Goal: Task Accomplishment & Management: Complete application form

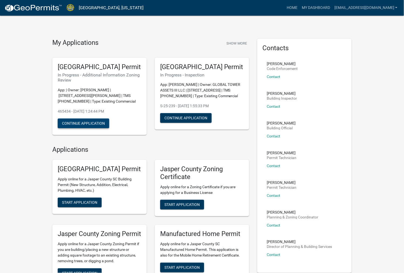
click at [71, 128] on button "Continue Application" at bounding box center [83, 123] width 51 height 10
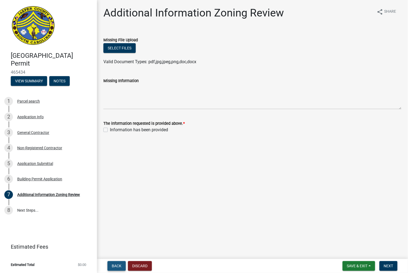
click at [120, 265] on span "Back" at bounding box center [117, 265] width 10 height 4
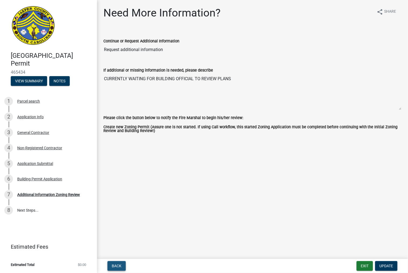
click at [123, 261] on button "Back" at bounding box center [117, 266] width 18 height 10
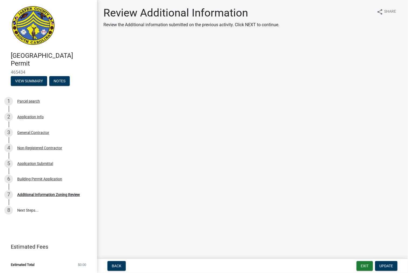
click at [26, 26] on img at bounding box center [33, 26] width 45 height 40
click at [188, 13] on h1 "Review Additional Information" at bounding box center [192, 12] width 176 height 13
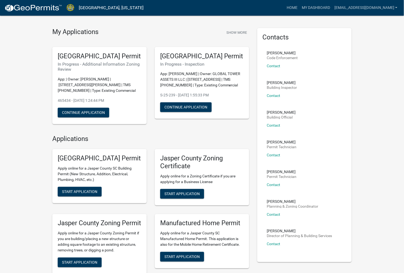
scroll to position [30, 0]
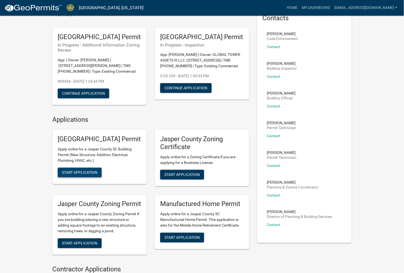
click at [80, 174] on span "Start Application" at bounding box center [79, 172] width 35 height 4
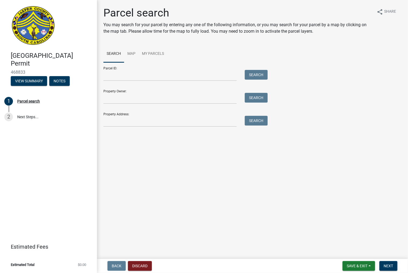
click at [33, 38] on img at bounding box center [33, 26] width 45 height 40
click at [33, 60] on h4 "[GEOGRAPHIC_DATA] Permit" at bounding box center [52, 60] width 82 height 16
click at [138, 25] on p "You may search for your parcel by entering any one of the following information…" at bounding box center [238, 28] width 269 height 13
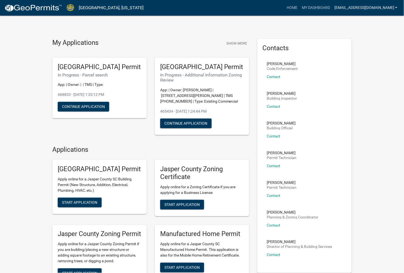
click at [392, 8] on link "[EMAIL_ADDRESS][DOMAIN_NAME]" at bounding box center [365, 8] width 67 height 10
click at [89, 207] on button "Start Application" at bounding box center [80, 202] width 44 height 10
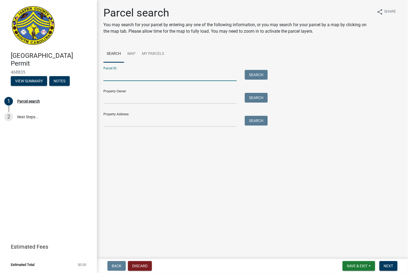
click at [163, 79] on input "Parcel ID:" at bounding box center [170, 75] width 133 height 11
paste input "[PHONE_NUMBER]"
type input "[PHONE_NUMBER]"
drag, startPoint x: 233, startPoint y: 81, endPoint x: 238, endPoint y: 78, distance: 6.0
click at [234, 81] on form "Parcel ID: [PHONE_NUMBER] Search Property Owner: Search Property Address: Search" at bounding box center [185, 94] width 162 height 64
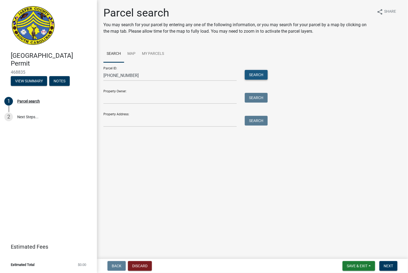
click at [248, 74] on button "Search" at bounding box center [256, 75] width 23 height 10
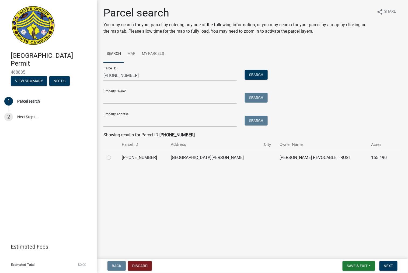
click at [113, 154] on label at bounding box center [113, 154] width 0 height 0
click at [113, 157] on input "radio" at bounding box center [115, 156] width 4 height 4
radio input "true"
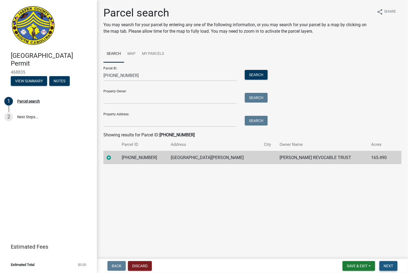
click at [392, 266] on span "Next" at bounding box center [388, 265] width 9 height 4
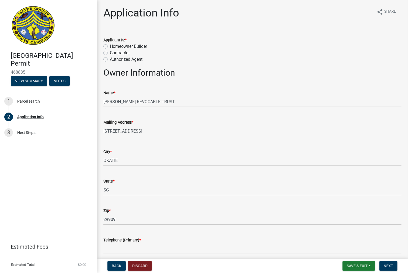
click at [110, 51] on label "Contractor" at bounding box center [120, 53] width 20 height 6
click at [110, 51] on input "Contractor" at bounding box center [112, 52] width 4 height 4
radio input "true"
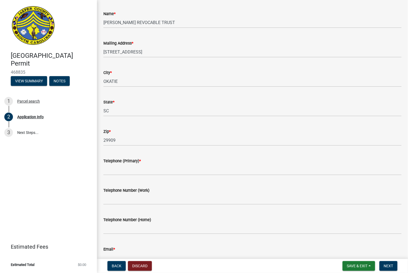
scroll to position [90, 0]
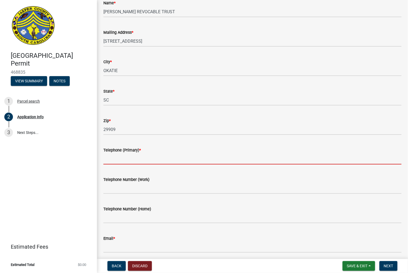
click at [162, 159] on input "Telephone (Primary) *" at bounding box center [253, 158] width 298 height 11
type input "7863016132"
click at [226, 179] on div "Telephone Number (Work)" at bounding box center [253, 179] width 298 height 6
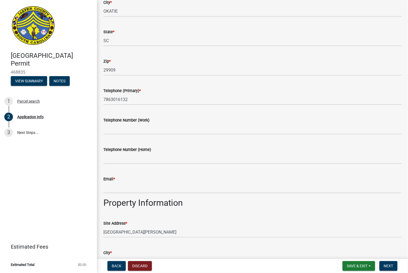
scroll to position [150, 0]
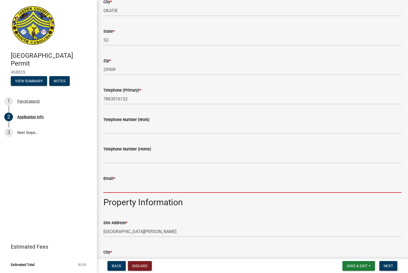
click at [139, 184] on input "Email *" at bounding box center [253, 186] width 298 height 11
type input "[EMAIL_ADDRESS][DOMAIN_NAME]"
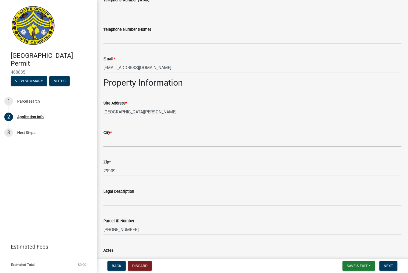
scroll to position [270, 0]
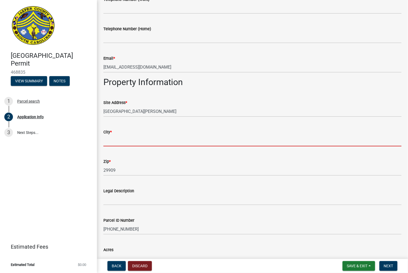
click at [127, 139] on input "City *" at bounding box center [253, 140] width 298 height 11
click at [140, 142] on input "City *" at bounding box center [253, 140] width 298 height 11
paste input "[PERSON_NAME],"
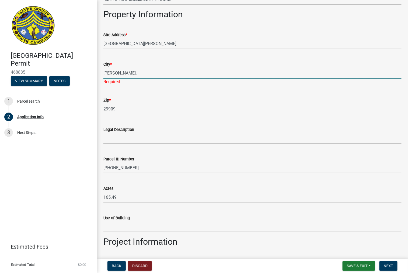
scroll to position [329, 0]
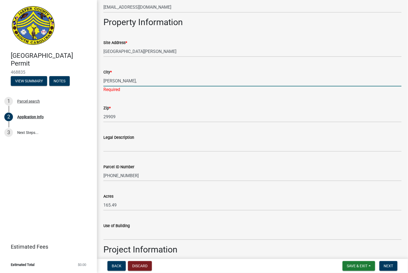
type input "[PERSON_NAME],"
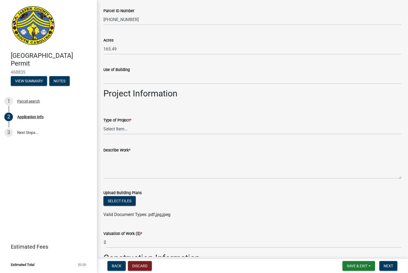
scroll to position [479, 0]
click at [147, 125] on select "Select Item... Construction Trailer/Shipping Container Residential Demolition C…" at bounding box center [253, 128] width 298 height 11
click at [104, 123] on select "Select Item... Construction Trailer/Shipping Container Residential Demolition C…" at bounding box center [253, 128] width 298 height 11
select select "9ee69ee8-4d28-486b-bc7b-e904e70aa828"
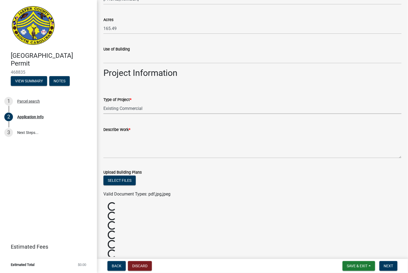
scroll to position [509, 0]
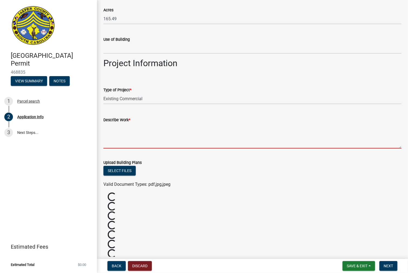
click at [144, 129] on textarea "Describe Work *" at bounding box center [253, 135] width 298 height 25
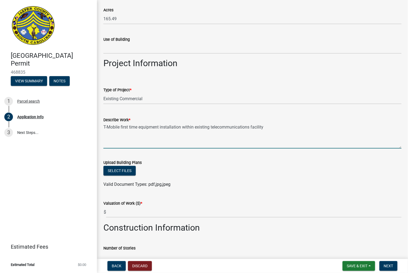
scroll to position [539, 0]
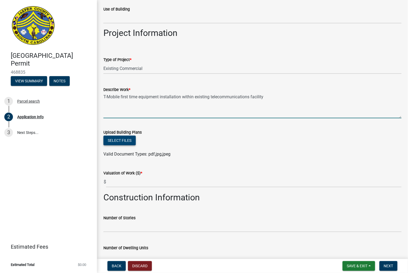
type textarea "T-Mobile first time equipment installation within existing telecommunications f…"
click at [130, 142] on button "Select files" at bounding box center [120, 140] width 32 height 10
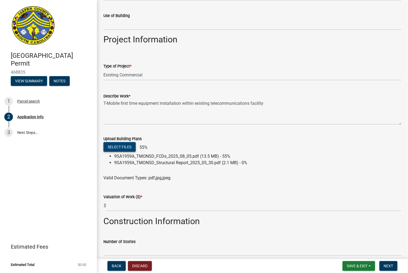
scroll to position [503, 0]
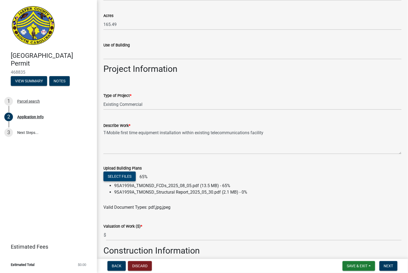
click at [121, 174] on button "Select files" at bounding box center [120, 176] width 32 height 10
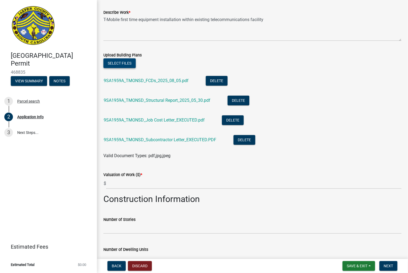
scroll to position [623, 0]
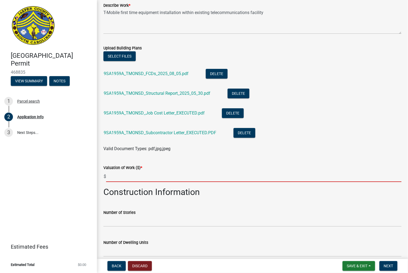
click at [118, 177] on input "text" at bounding box center [254, 176] width 296 height 11
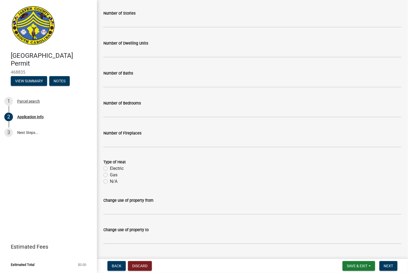
scroll to position [834, 0]
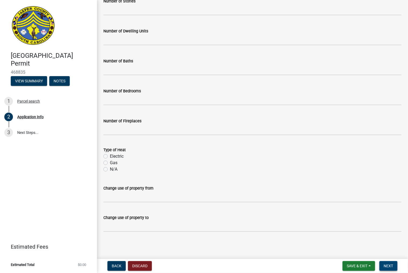
type input "20000"
click at [393, 263] on span "Next" at bounding box center [388, 265] width 9 height 4
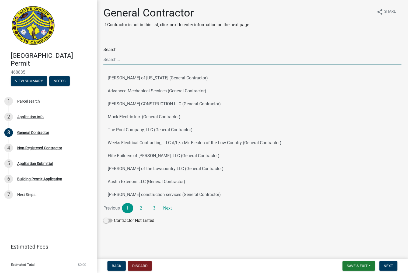
click at [142, 60] on input "Search" at bounding box center [253, 59] width 298 height 11
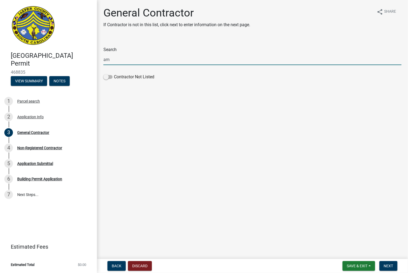
type input "a"
type input "j"
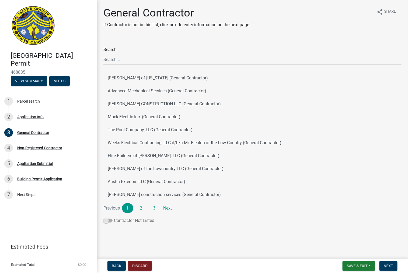
click at [106, 220] on span at bounding box center [108, 220] width 9 height 4
click at [114, 217] on input "Contractor Not Listed" at bounding box center [114, 217] width 0 height 0
click at [392, 263] on span "Next" at bounding box center [388, 265] width 9 height 4
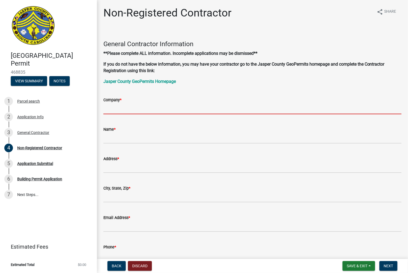
click at [140, 110] on input "Company *" at bounding box center [253, 108] width 298 height 11
type input "[PERSON_NAME] Telecommunications"
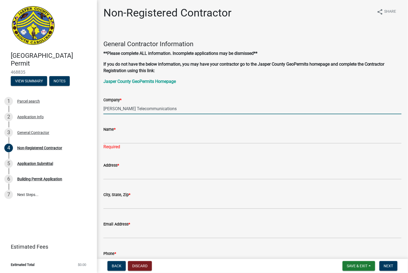
click at [155, 110] on input "[PERSON_NAME] Telecommunications" at bounding box center [253, 108] width 298 height 11
click at [143, 135] on input "Name *" at bounding box center [253, 137] width 298 height 11
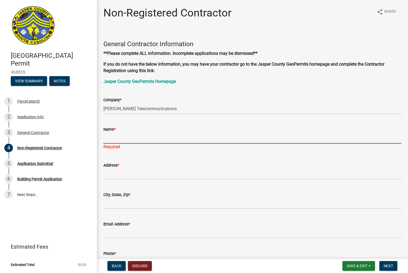
paste input "[PERSON_NAME] Telecommunications"
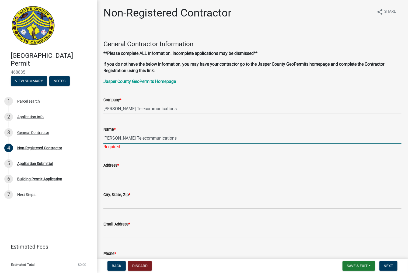
type input "[PERSON_NAME] Telecommunications"
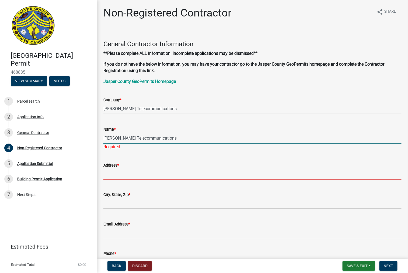
click at [134, 172] on input "Address *" at bounding box center [253, 173] width 298 height 11
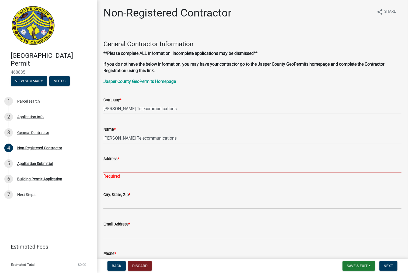
click at [132, 168] on input "Address *" at bounding box center [253, 167] width 298 height 11
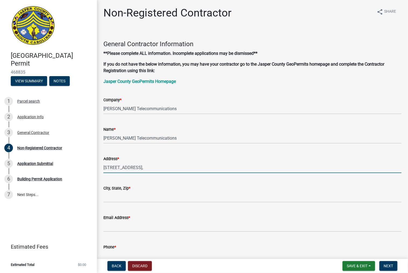
click at [166, 168] on input "[STREET_ADDRESS]," at bounding box center [253, 167] width 298 height 11
click at [174, 167] on input "[STREET_ADDRESS]," at bounding box center [253, 167] width 298 height 11
click at [133, 168] on input "[STREET_ADDRESS]," at bounding box center [253, 167] width 298 height 11
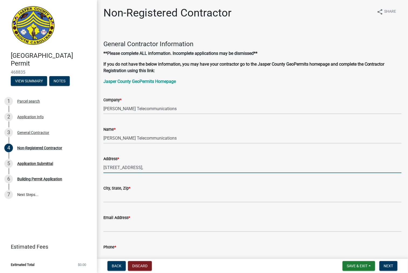
paste input "[STREET_ADDRESS]"
drag, startPoint x: 219, startPoint y: 168, endPoint x: 154, endPoint y: 169, distance: 64.4
click at [154, 169] on input "[STREET_ADDRESS]" at bounding box center [253, 167] width 298 height 11
type input "[STREET_ADDRESS]"
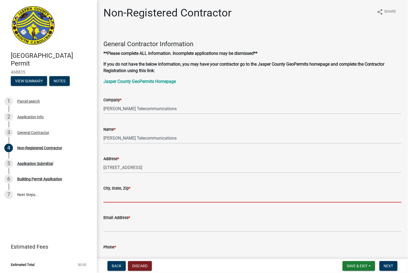
click at [138, 195] on input "City, State, Zip *" at bounding box center [253, 196] width 298 height 11
paste input "ACWORTH GA 30102"
type input "ACWORTH GA 30102"
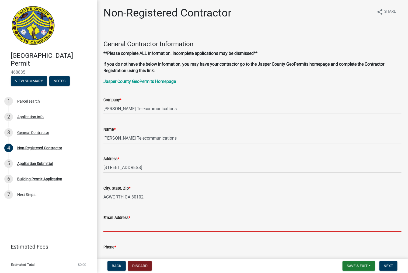
click at [122, 224] on input "Email Address *" at bounding box center [253, 226] width 298 height 11
click at [139, 222] on input "Email Address *" at bounding box center [253, 226] width 298 height 11
paste input "[PERSON_NAME] <[PERSON_NAME][EMAIL_ADDRESS][PERSON_NAME][DOMAIN_NAME]>"
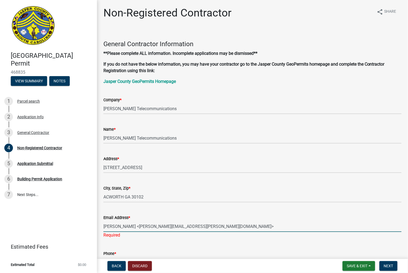
drag, startPoint x: 141, startPoint y: 224, endPoint x: 68, endPoint y: 219, distance: 72.9
click at [68, 219] on div "[GEOGRAPHIC_DATA] Permit 468835 View Summary Notes 1 Parcel search 2 Applicatio…" at bounding box center [204, 136] width 408 height 273
click at [196, 226] on input "[PERSON_NAME][EMAIL_ADDRESS][PERSON_NAME][DOMAIN_NAME]>" at bounding box center [253, 226] width 298 height 11
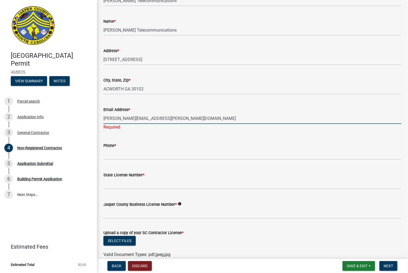
scroll to position [120, 0]
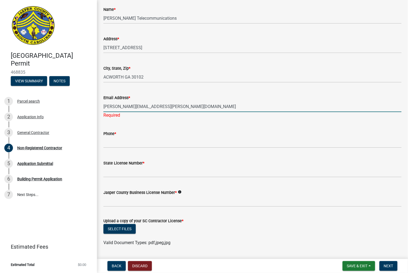
type input "[PERSON_NAME][EMAIL_ADDRESS][PERSON_NAME][DOMAIN_NAME]"
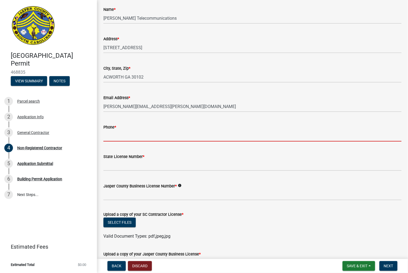
click at [147, 138] on input "Phone *" at bounding box center [253, 135] width 298 height 11
paste input "[PHONE_NUMBER]"
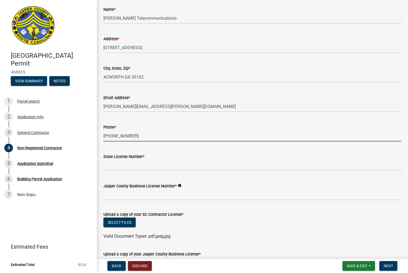
type input "[PHONE_NUMBER]"
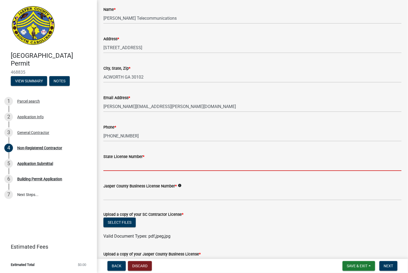
click at [130, 166] on input "State License Number *" at bounding box center [253, 165] width 298 height 11
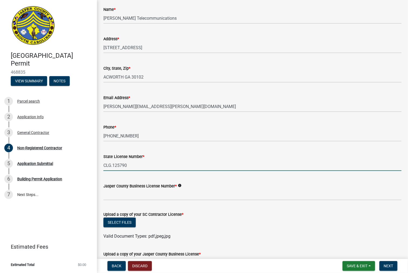
type input "CLG.125790"
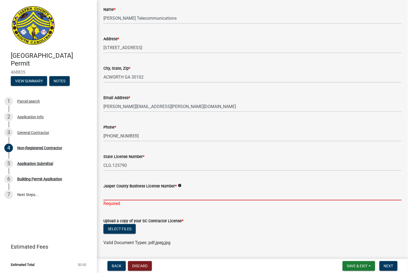
click at [128, 196] on input "Jasper County Business License Number *" at bounding box center [253, 194] width 298 height 11
type input "237130"
click at [107, 226] on button "Select files" at bounding box center [120, 229] width 32 height 10
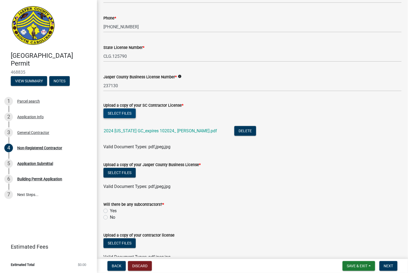
scroll to position [239, 0]
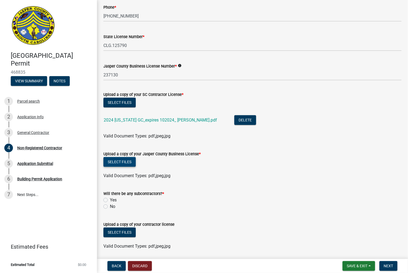
click at [126, 161] on button "Select files" at bounding box center [120, 162] width 32 height 10
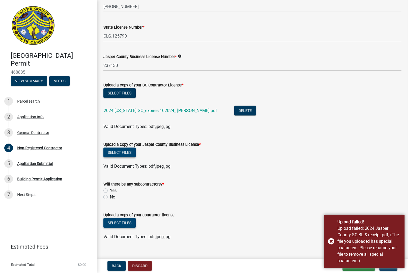
scroll to position [258, 0]
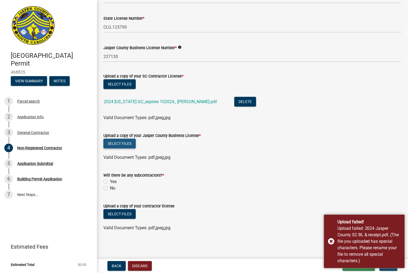
click at [123, 146] on button "Select files" at bounding box center [120, 144] width 32 height 10
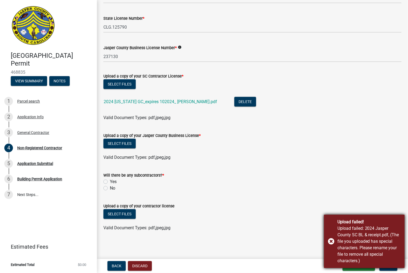
click at [332, 241] on div "Upload failed! Upload failed: 2024 Jasper County SC BL & receipt.pdf, (The file…" at bounding box center [364, 240] width 81 height 53
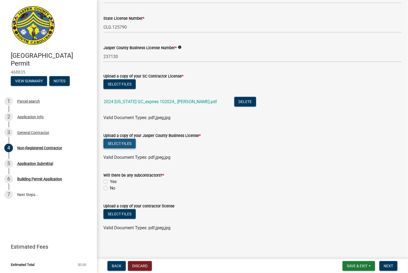
click at [122, 143] on button "Select files" at bounding box center [120, 144] width 32 height 10
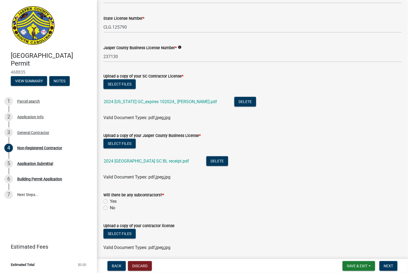
click at [110, 201] on label "Yes" at bounding box center [113, 201] width 7 height 6
click at [110, 201] on input "Yes" at bounding box center [112, 200] width 4 height 4
radio input "true"
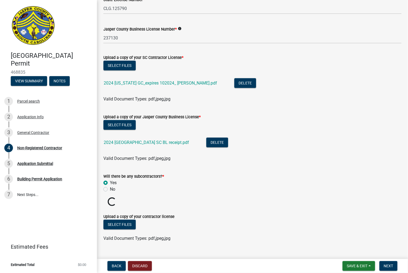
scroll to position [287, 0]
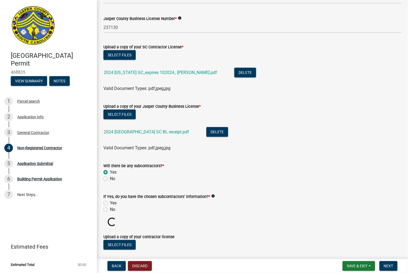
click at [109, 202] on div "Yes" at bounding box center [253, 202] width 298 height 6
click at [110, 202] on label "Yes" at bounding box center [113, 202] width 7 height 6
click at [110, 202] on input "Yes" at bounding box center [112, 201] width 4 height 4
radio input "true"
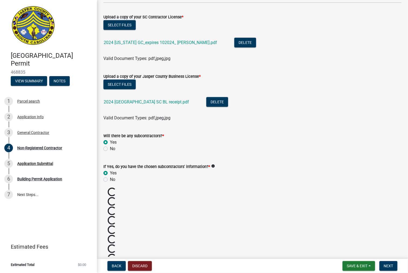
scroll to position [347, 0]
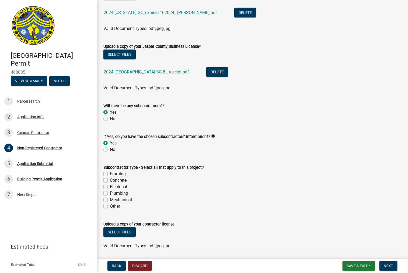
click at [115, 187] on label "Electrical" at bounding box center [118, 186] width 17 height 6
click at [113, 187] on input "Electrical" at bounding box center [112, 185] width 4 height 4
checkbox input "true"
checkbox input "false"
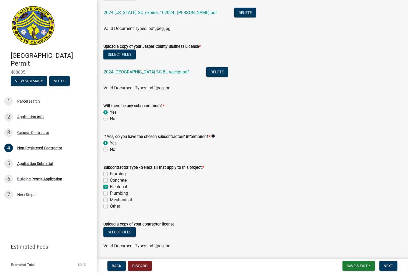
checkbox input "true"
checkbox input "false"
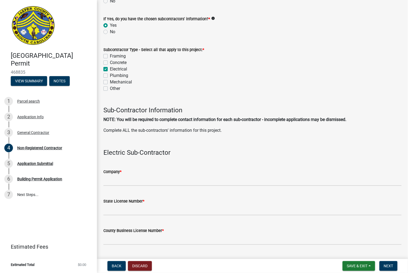
scroll to position [467, 0]
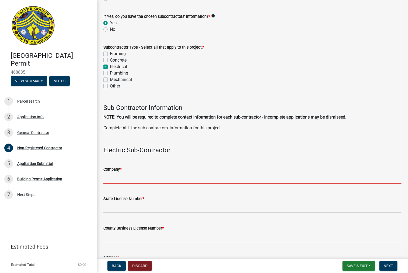
click at [114, 177] on input "Company *" at bounding box center [253, 177] width 298 height 11
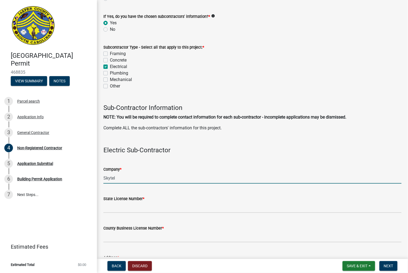
type input "Skytel"
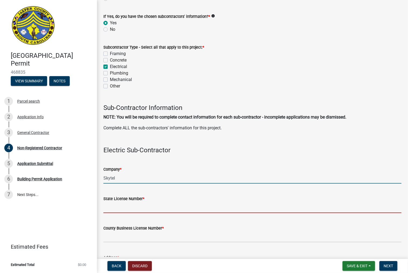
click at [125, 205] on input "State License Number *" at bounding box center [253, 207] width 298 height 11
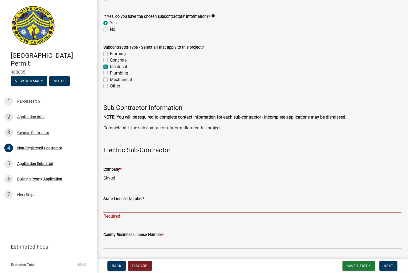
click at [117, 209] on input "State License Number *" at bounding box center [253, 207] width 298 height 11
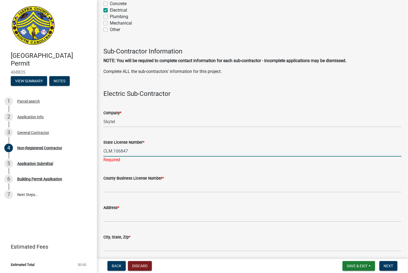
scroll to position [526, 0]
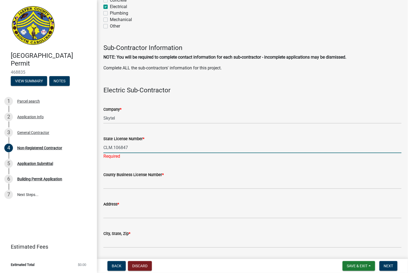
type input "CLM.106847"
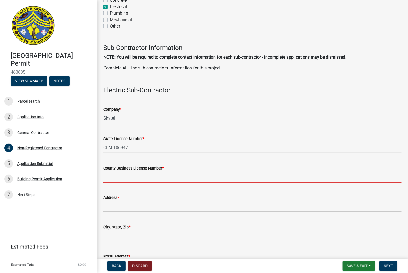
click at [121, 176] on input "County Business License Number *" at bounding box center [253, 176] width 298 height 11
type input "20283"
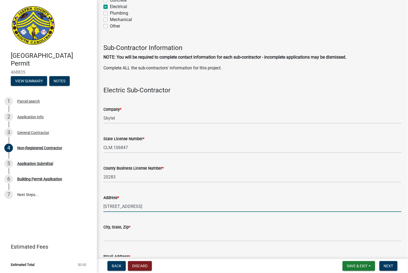
type input "[STREET_ADDRESS]"
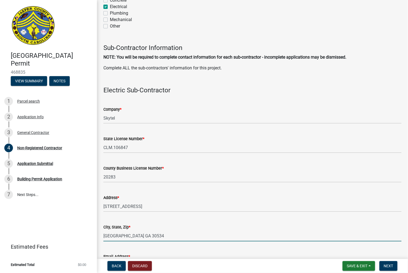
type input "[GEOGRAPHIC_DATA] GA 30534"
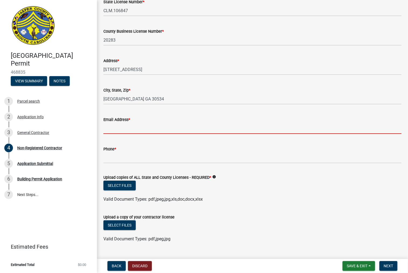
click at [133, 124] on input "Email Address *" at bounding box center [253, 128] width 298 height 11
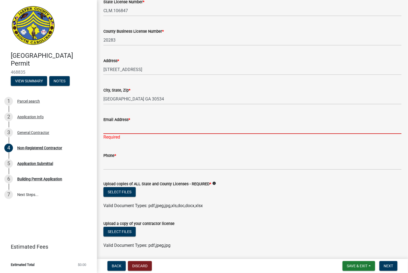
click at [125, 123] on input "Email Address *" at bounding box center [253, 128] width 298 height 11
paste input "[PHONE_NUMBER]"
type input "[PHONE_NUMBER]"
click at [110, 163] on input "Phone *" at bounding box center [253, 164] width 298 height 11
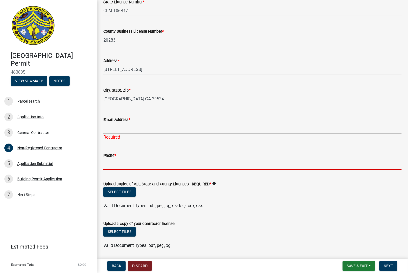
paste input "[PHONE_NUMBER]"
type input "[PHONE_NUMBER]"
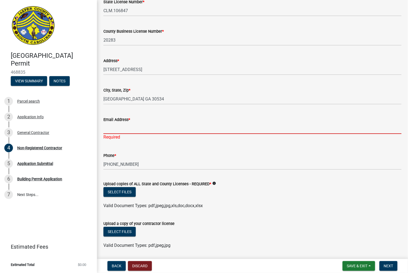
drag, startPoint x: 135, startPoint y: 123, endPoint x: 132, endPoint y: 125, distance: 2.9
click at [135, 123] on input "Email Address *" at bounding box center [253, 128] width 298 height 11
paste input "[PERSON_NAME] <[PERSON_NAME][EMAIL_ADDRESS][PERSON_NAME][DOMAIN_NAME]>"
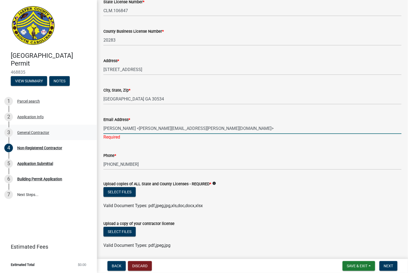
drag, startPoint x: 142, startPoint y: 128, endPoint x: 50, endPoint y: 129, distance: 92.5
click at [49, 129] on div "[GEOGRAPHIC_DATA] Permit 468835 View Summary Notes 1 Parcel search 2 Applicatio…" at bounding box center [204, 136] width 408 height 273
click at [203, 128] on input "[PERSON_NAME][EMAIL_ADDRESS][PERSON_NAME][DOMAIN_NAME]>" at bounding box center [253, 128] width 298 height 11
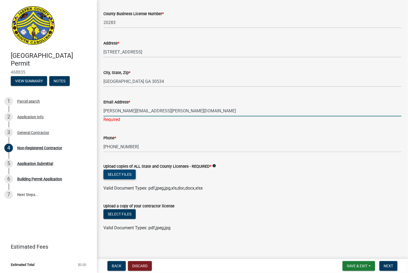
type input "[PERSON_NAME][EMAIL_ADDRESS][PERSON_NAME][DOMAIN_NAME]"
click at [123, 175] on button "Select files" at bounding box center [120, 174] width 32 height 10
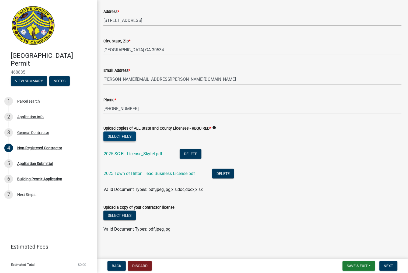
scroll to position [714, 0]
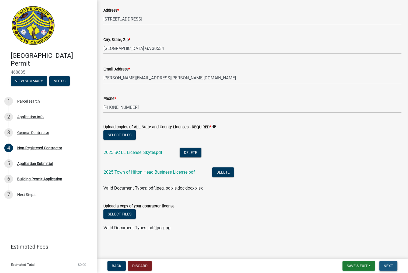
click at [388, 264] on span "Next" at bounding box center [388, 265] width 9 height 4
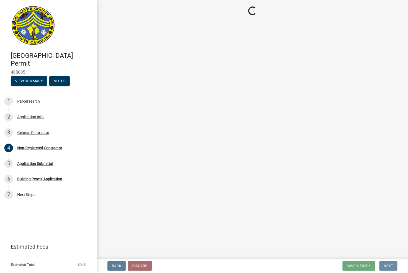
scroll to position [0, 0]
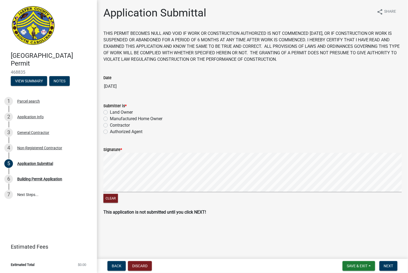
click at [118, 125] on label "Contractor" at bounding box center [120, 125] width 20 height 6
click at [113, 125] on input "Contractor" at bounding box center [112, 124] width 4 height 4
radio input "true"
click at [404, 191] on div "Application Submittal share Share THIS PERMIT BECOMES NULL AND VOID IF WORK OR …" at bounding box center [252, 115] width 311 height 218
click at [391, 264] on span "Next" at bounding box center [388, 265] width 9 height 4
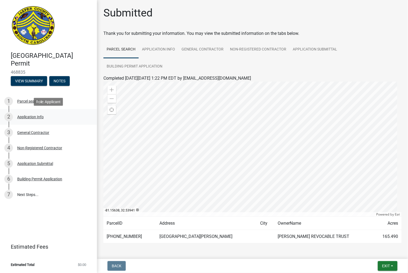
click at [29, 119] on div "2 Application Info" at bounding box center [46, 116] width 84 height 9
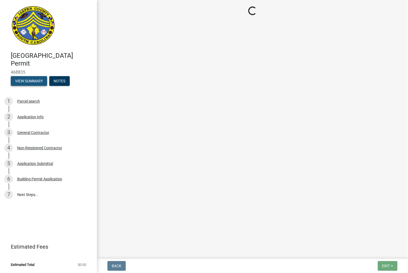
click at [35, 81] on button "View Summary" at bounding box center [29, 81] width 36 height 10
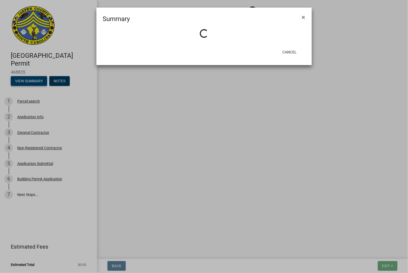
select select "9ee69ee8-4d28-486b-bc7b-e904e70aa828"
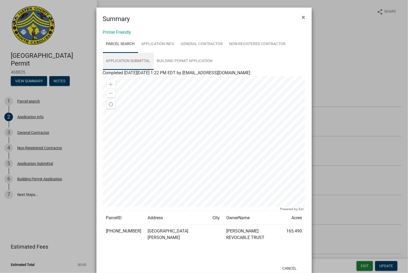
click at [134, 55] on link "Application Submittal" at bounding box center [128, 61] width 51 height 17
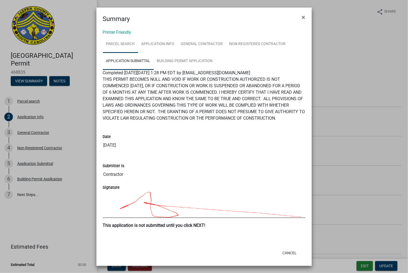
click at [133, 47] on link "Parcel search" at bounding box center [120, 44] width 35 height 17
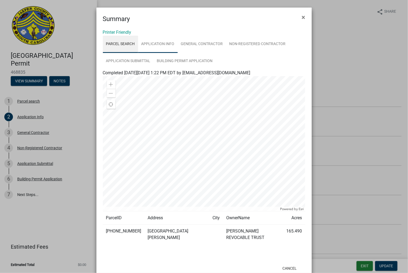
click at [165, 44] on link "Application Info" at bounding box center [158, 44] width 40 height 17
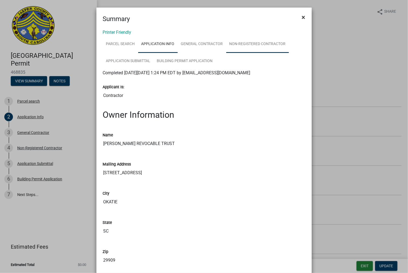
drag, startPoint x: 301, startPoint y: 18, endPoint x: 265, endPoint y: 36, distance: 40.1
click at [302, 18] on span "×" at bounding box center [304, 17] width 4 height 8
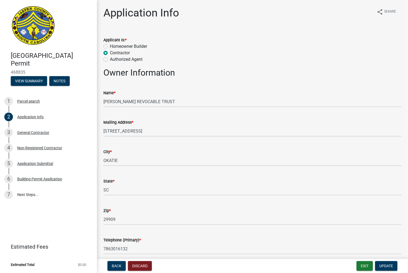
click at [19, 70] on span "468835" at bounding box center [48, 72] width 75 height 5
copy span "468835"
